Goal: Task Accomplishment & Management: Complete application form

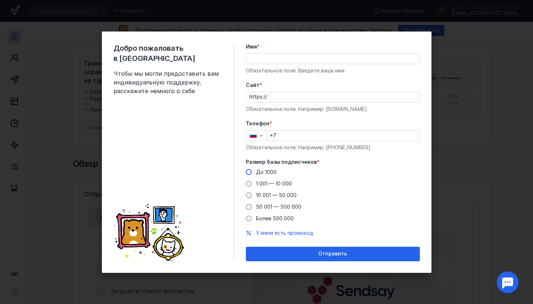
click at [264, 170] on span "До 1000" at bounding box center [266, 172] width 21 height 6
click at [0, 0] on input "До 1000" at bounding box center [0, 0] width 0 height 0
click at [303, 137] on input "+7" at bounding box center [343, 135] width 152 height 10
type input "[PHONE_NUMBER]"
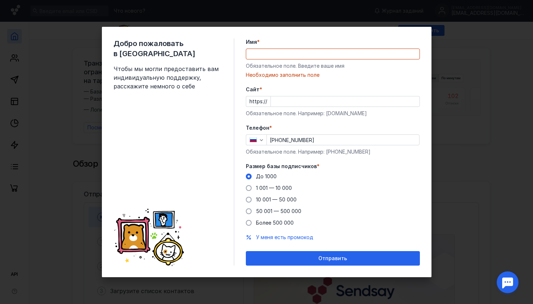
drag, startPoint x: 326, startPoint y: 109, endPoint x: 391, endPoint y: 109, distance: 65.2
click at [392, 109] on div "Cайт * https:// Обязательное поле. Например: [DOMAIN_NAME]" at bounding box center [333, 101] width 174 height 31
drag, startPoint x: 326, startPoint y: 114, endPoint x: 362, endPoint y: 113, distance: 35.5
click at [362, 113] on div "Обязательное поле. Например: [DOMAIN_NAME]" at bounding box center [333, 113] width 174 height 7
copy div "[DOMAIN_NAME]"
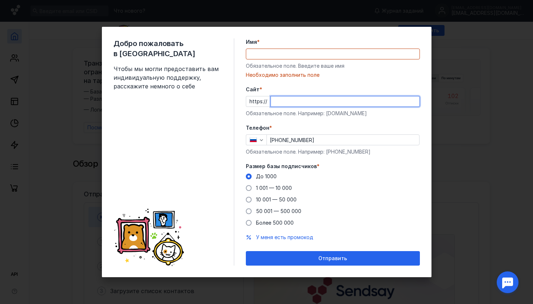
paste input "[DOMAIN_NAME]"
type input "[DOMAIN_NAME]"
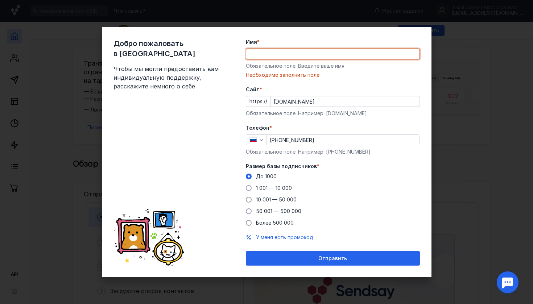
click at [282, 51] on input "Имя *" at bounding box center [332, 54] width 173 height 10
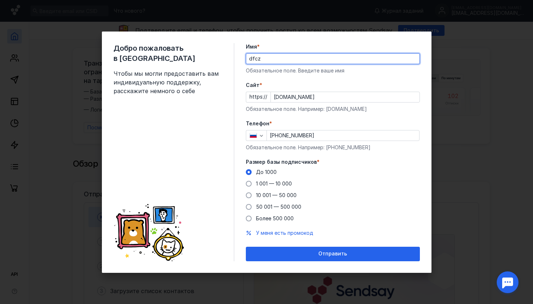
type input "dfcz"
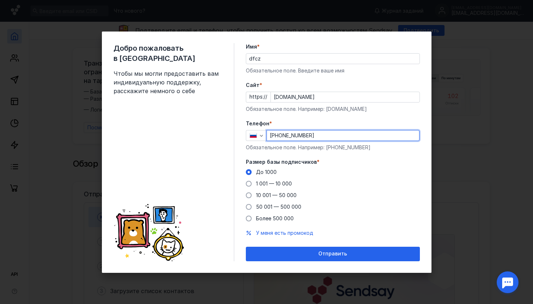
drag, startPoint x: 324, startPoint y: 137, endPoint x: 314, endPoint y: 136, distance: 10.2
click at [314, 136] on input "[PHONE_NUMBER]" at bounding box center [343, 135] width 152 height 10
drag, startPoint x: 320, startPoint y: 138, endPoint x: 304, endPoint y: 138, distance: 15.9
click at [304, 138] on input "[PHONE_NUMBER]" at bounding box center [343, 135] width 152 height 10
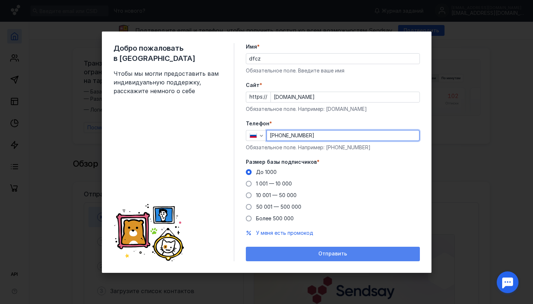
type input "[PHONE_NUMBER]"
click at [335, 251] on span "Отправить" at bounding box center [332, 254] width 29 height 6
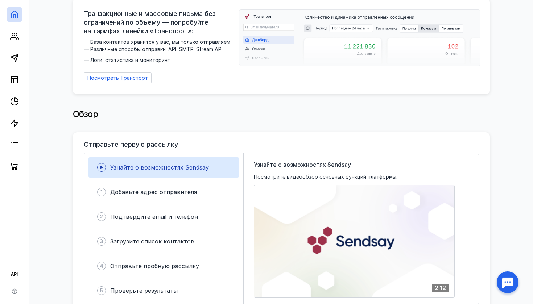
scroll to position [119, 0]
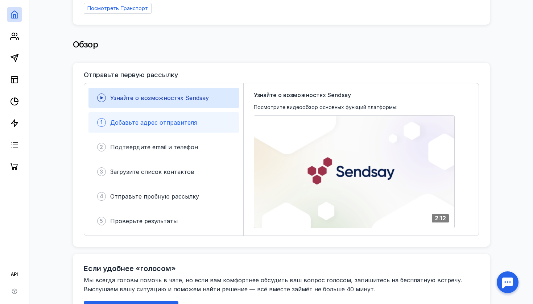
click at [211, 121] on div "1 Добавьте адрес отправителя" at bounding box center [163, 122] width 150 height 20
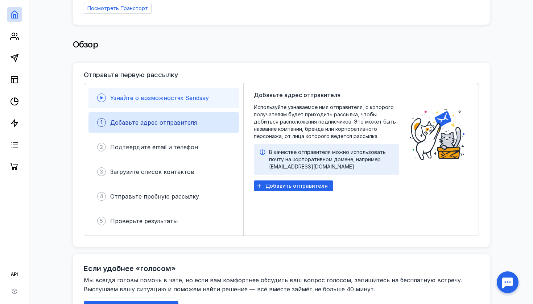
click at [204, 103] on div "Узнайте о возможностях Sendsay" at bounding box center [163, 98] width 150 height 20
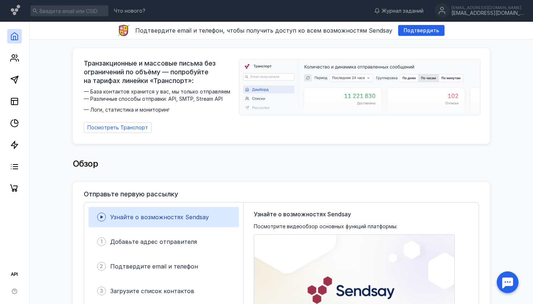
scroll to position [0, 0]
click at [13, 101] on line at bounding box center [13, 102] width 0 height 4
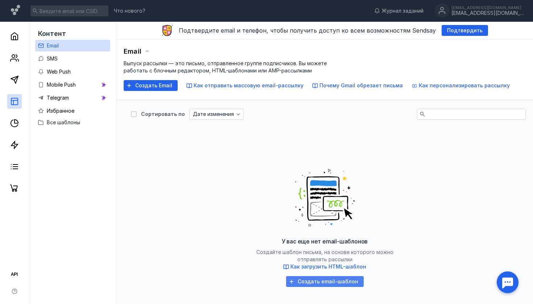
click at [319, 283] on span "Создать email-шаблон" at bounding box center [328, 282] width 61 height 6
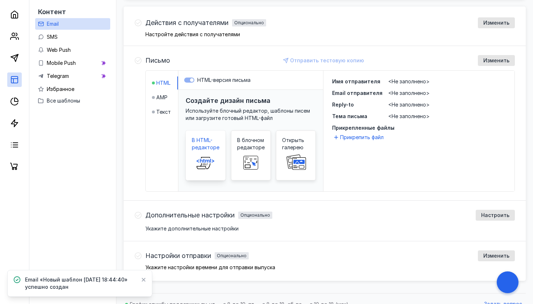
scroll to position [219, 0]
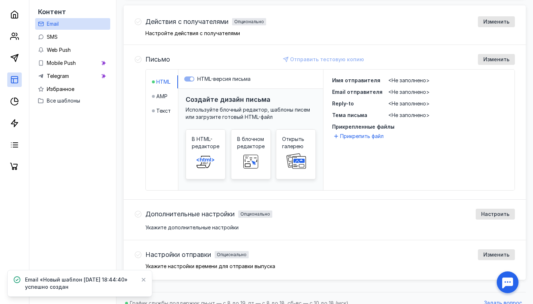
click at [133, 58] on div "Письмо Отправить тестовую копию Изменить HTML AMP Текст HTML-версия письма Созд…" at bounding box center [325, 122] width 402 height 155
click at [134, 58] on div "Письмо Отправить тестовую копию Изменить HTML AMP Текст HTML-версия письма Созд…" at bounding box center [325, 122] width 402 height 155
click at [174, 229] on div "Укажите дополнительные настройки" at bounding box center [329, 227] width 369 height 7
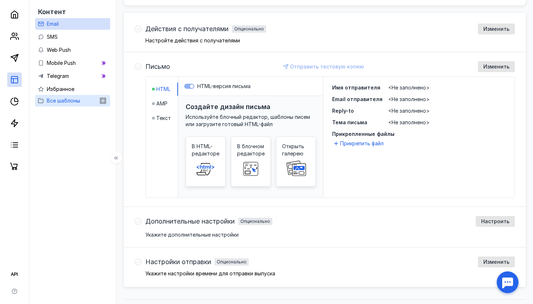
click at [71, 98] on span "Все шаблоны" at bounding box center [63, 101] width 33 height 6
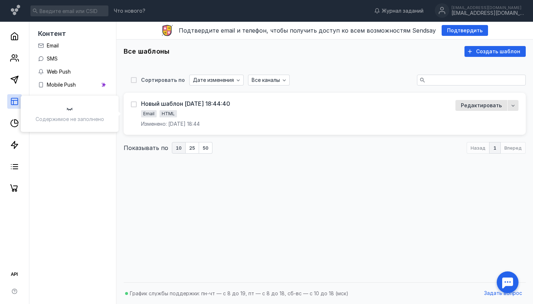
click at [200, 112] on div "Email HTML" at bounding box center [170, 114] width 59 height 9
click at [136, 111] on div "Новый шаблон [DATE] 18:44:40 Email HTML Изменено: [DATE] 18:44" at bounding box center [180, 114] width 99 height 28
click at [136, 109] on div "Новый шаблон [DATE] 18:44:40 Email HTML Изменено: [DATE] 18:44" at bounding box center [180, 114] width 99 height 28
click at [490, 101] on div "Редактировать" at bounding box center [481, 105] width 52 height 11
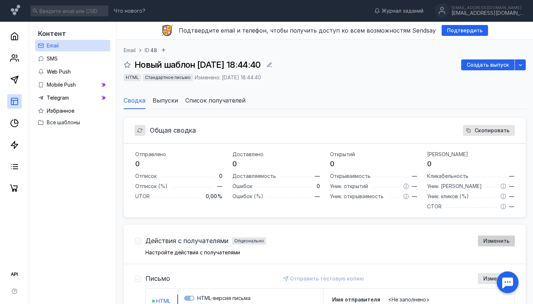
click at [498, 245] on div "Изменить" at bounding box center [496, 241] width 37 height 11
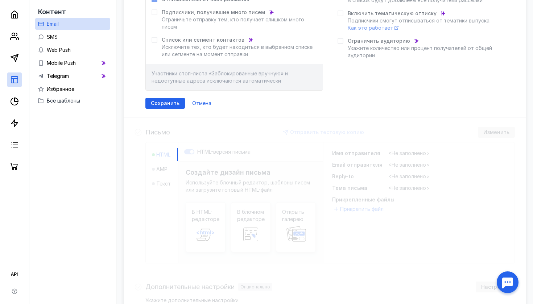
scroll to position [307, 0]
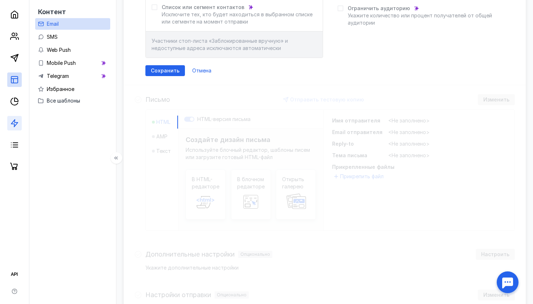
click at [14, 128] on link at bounding box center [14, 123] width 14 height 14
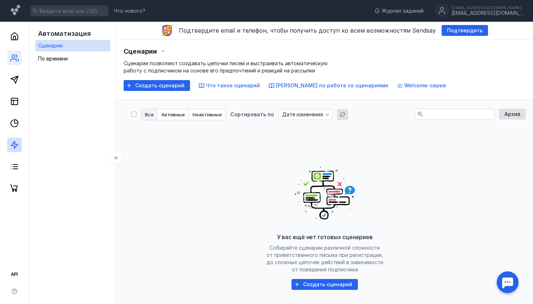
click at [13, 51] on link at bounding box center [14, 58] width 14 height 14
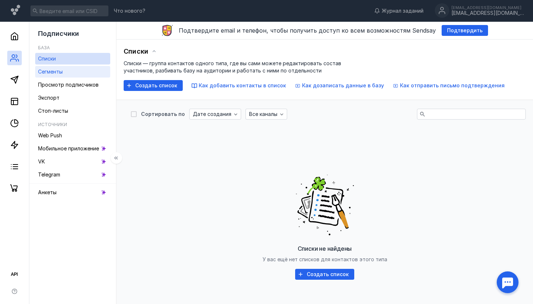
click at [88, 67] on link "Сегменты" at bounding box center [72, 72] width 75 height 12
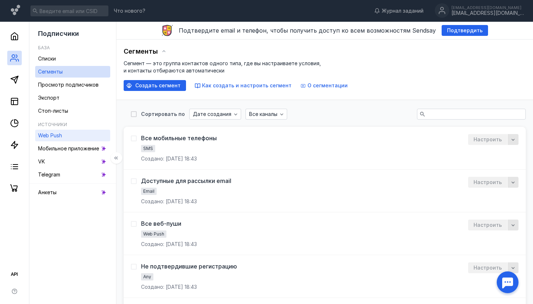
click at [91, 133] on link "Web Push" at bounding box center [72, 136] width 75 height 12
